Goal: Navigation & Orientation: Find specific page/section

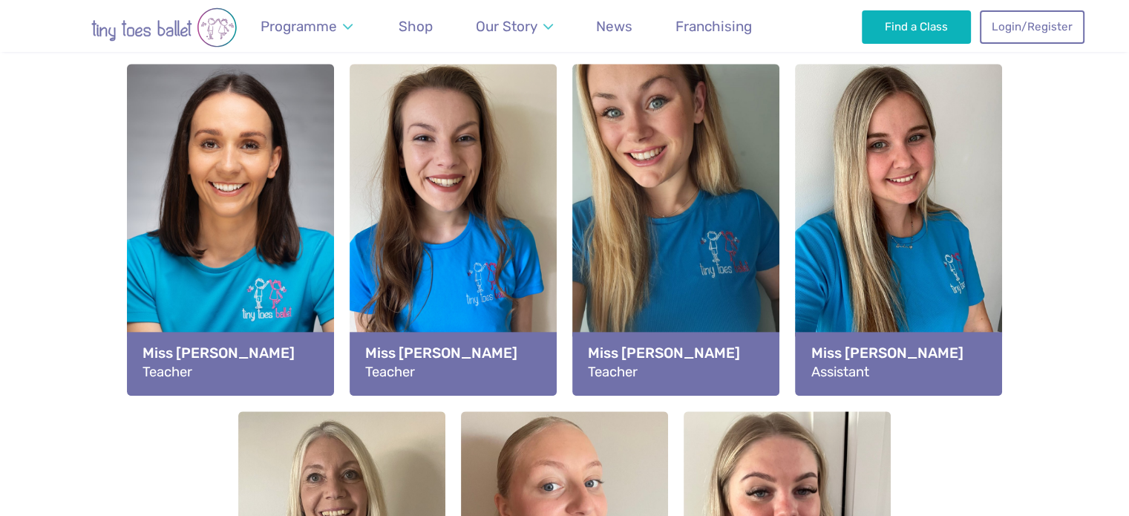
scroll to position [1629, 0]
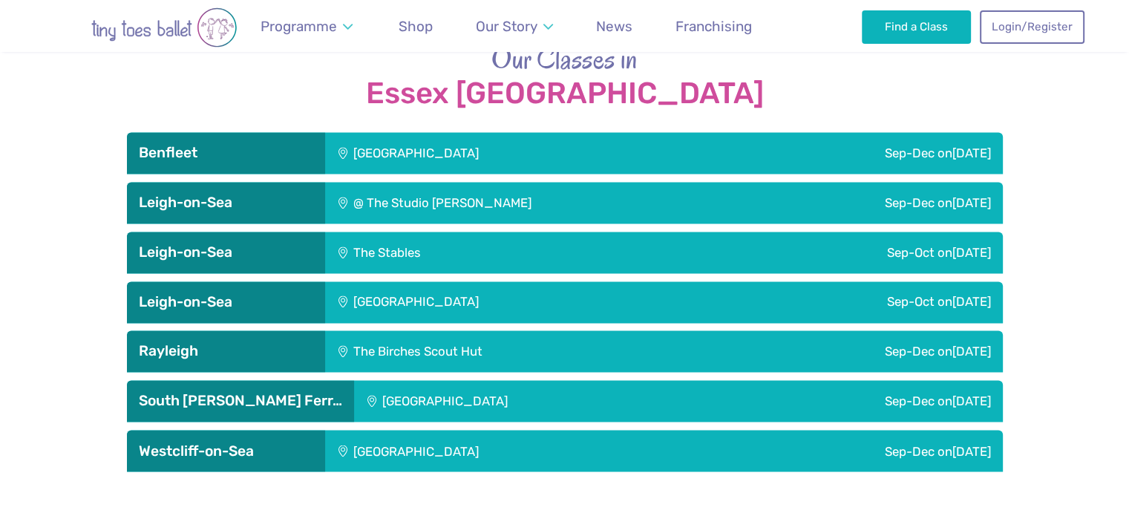
drag, startPoint x: 1139, startPoint y: 57, endPoint x: 1138, endPoint y: 336, distance: 279.2
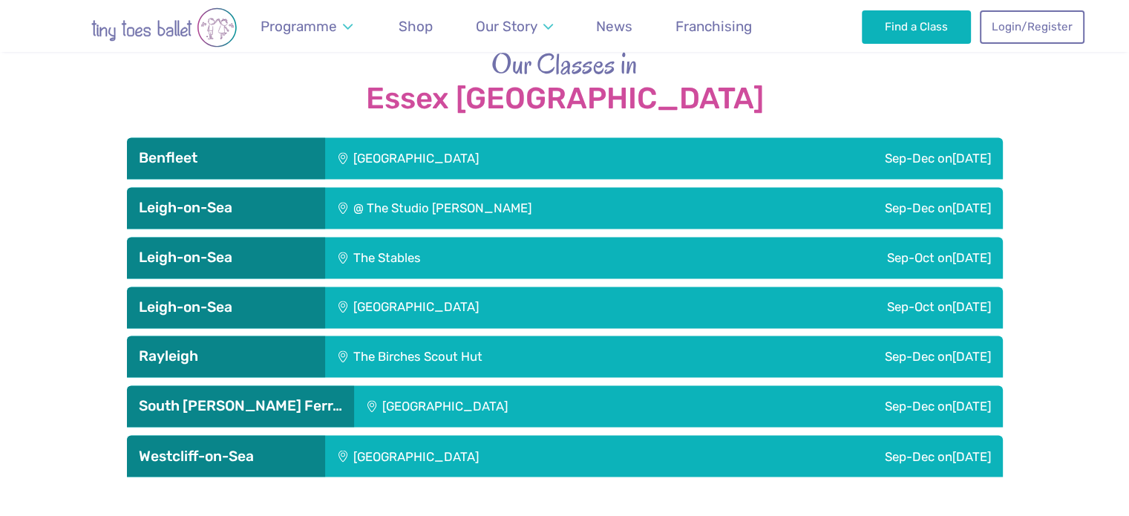
click at [290, 447] on h3 "Westcliff-on-Sea" at bounding box center [226, 456] width 175 height 18
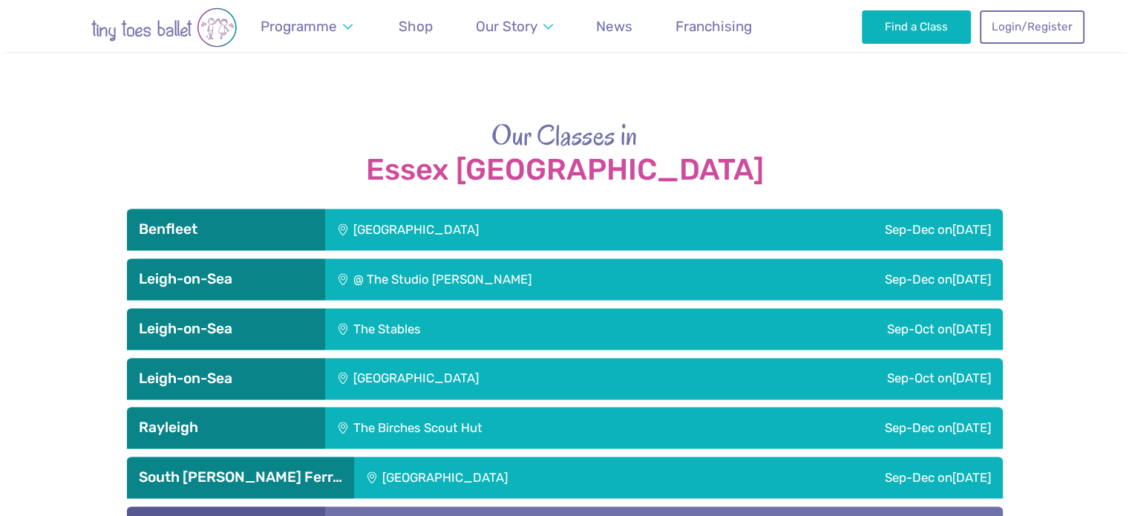
scroll to position [2326, 0]
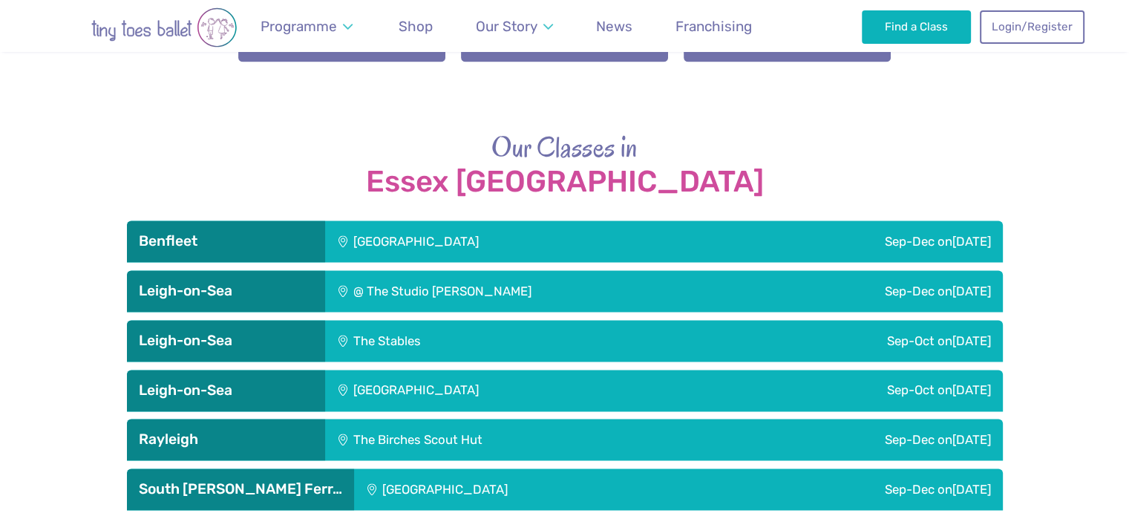
click at [292, 480] on h3 "South [PERSON_NAME] Ferr…" at bounding box center [240, 489] width 203 height 18
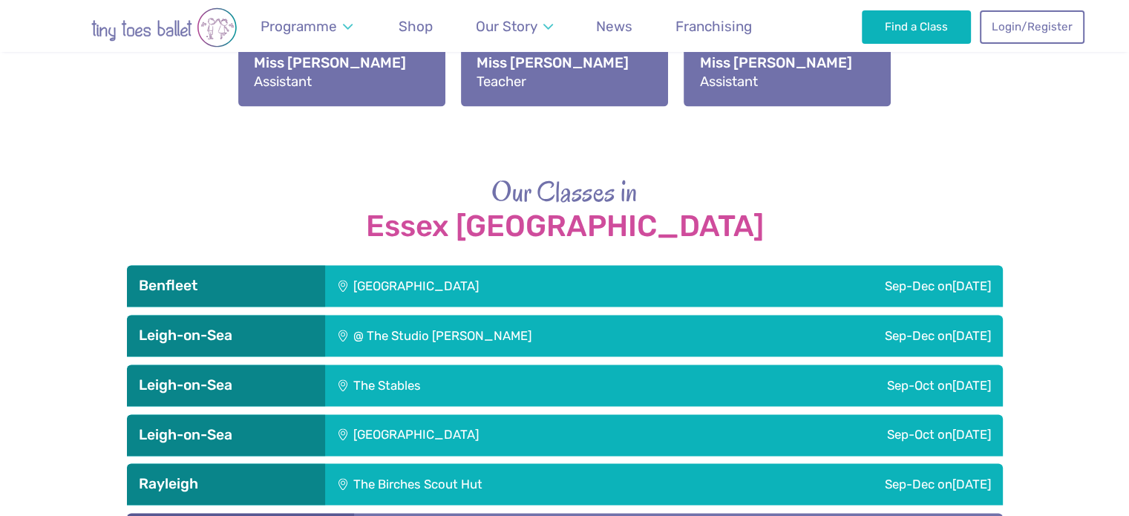
scroll to position [2260, 0]
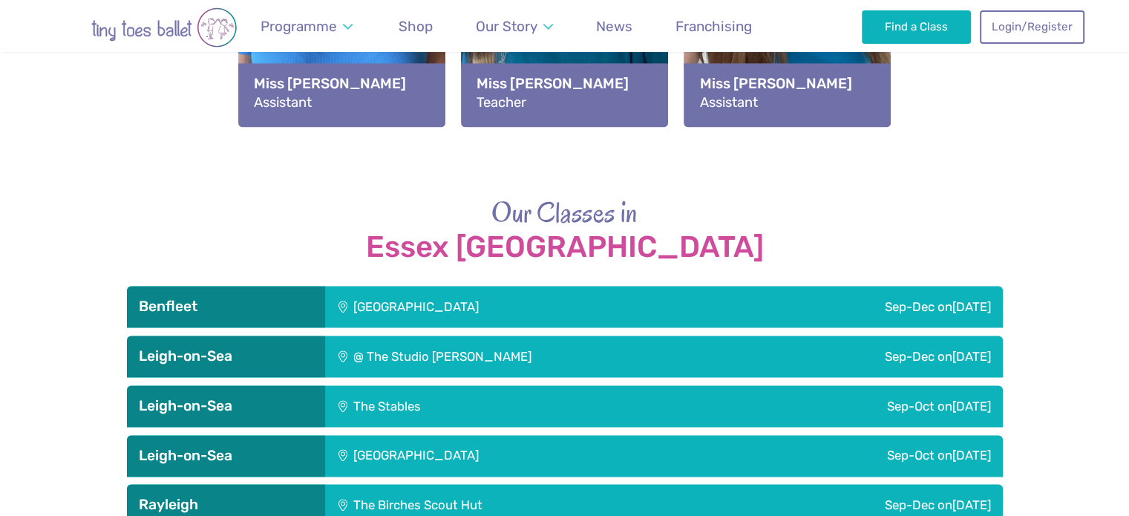
click at [224, 496] on h3 "Rayleigh" at bounding box center [226, 505] width 175 height 18
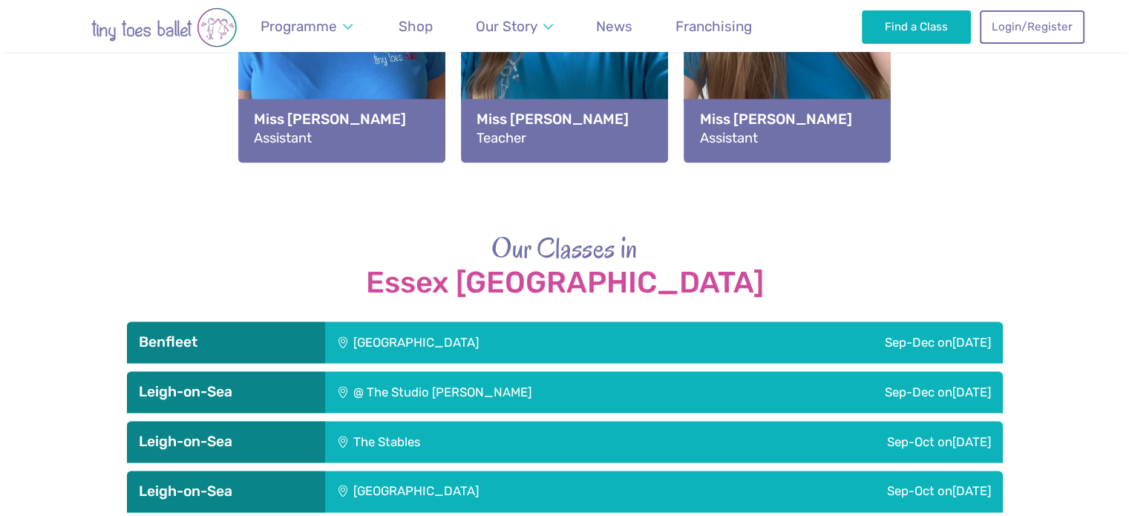
scroll to position [2217, 0]
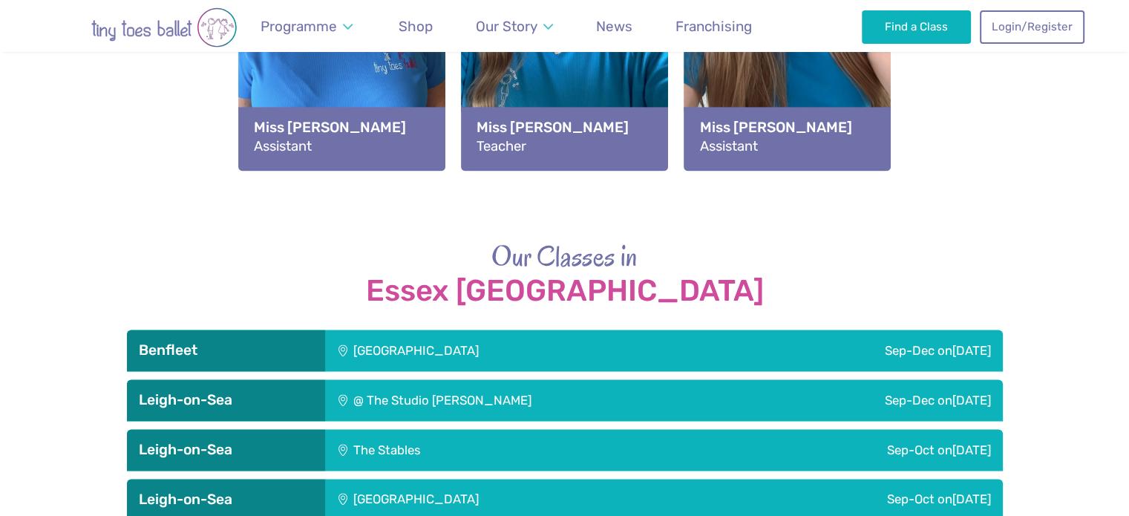
click at [283, 391] on h3 "Leigh-on-Sea" at bounding box center [226, 400] width 175 height 18
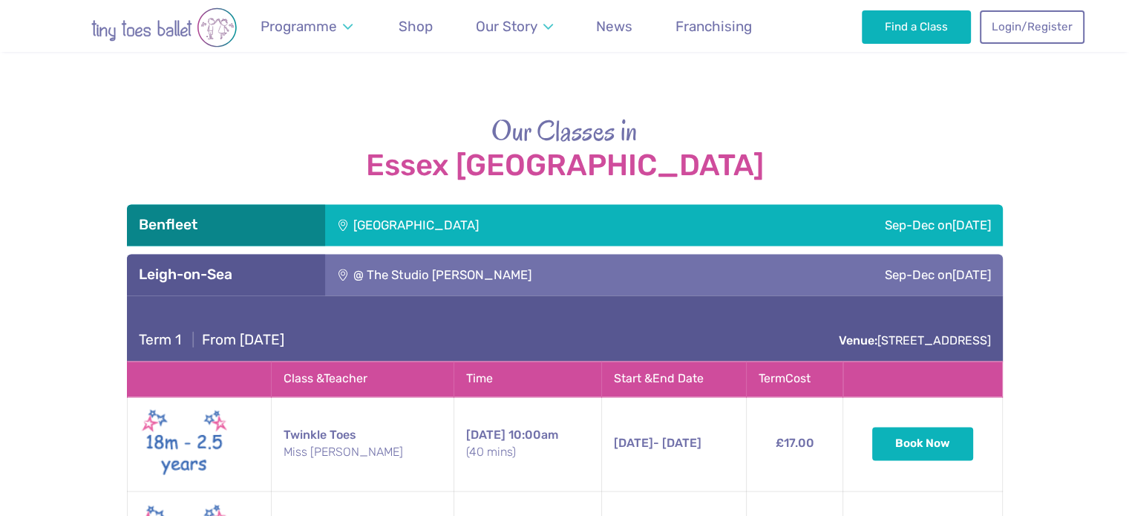
scroll to position [2264, 0]
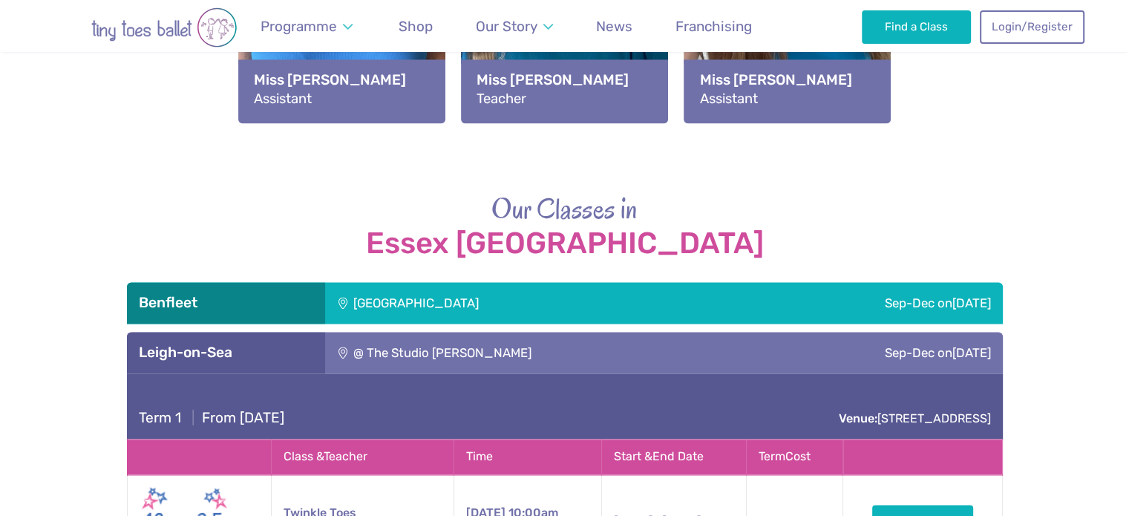
click at [279, 294] on h3 "Benfleet" at bounding box center [226, 303] width 175 height 18
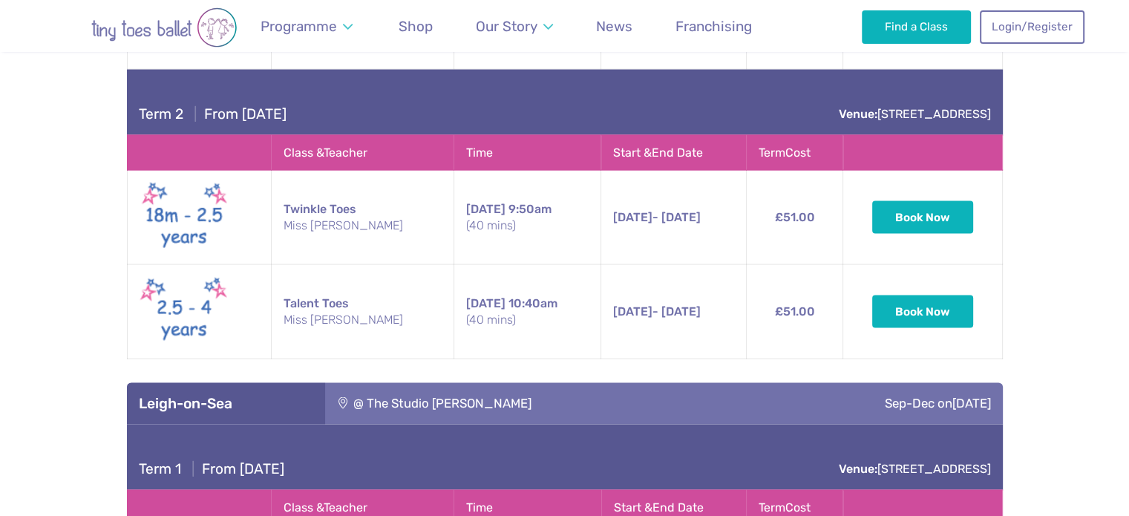
scroll to position [2800, 0]
